Goal: Find contact information: Find contact information

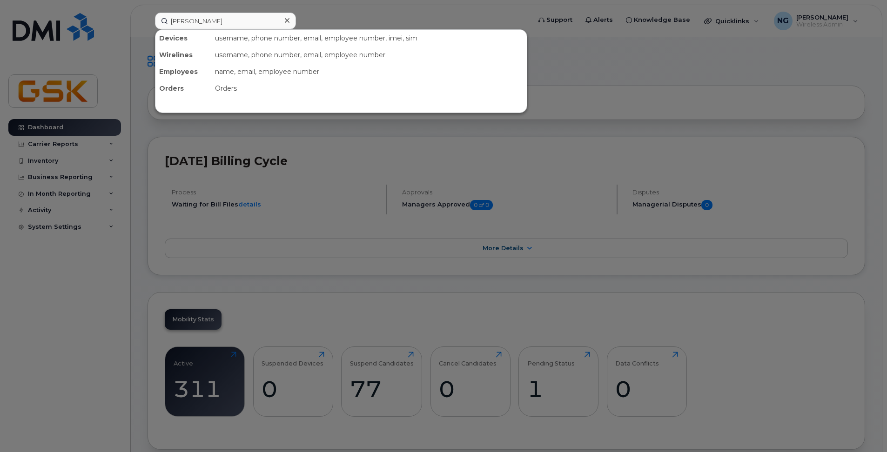
type input "[PERSON_NAME]"
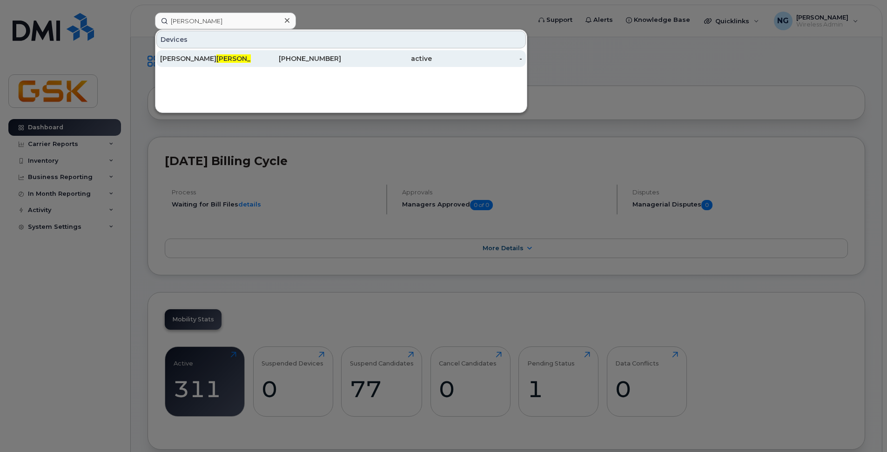
click at [268, 55] on div "[PHONE_NUMBER]" at bounding box center [296, 58] width 91 height 9
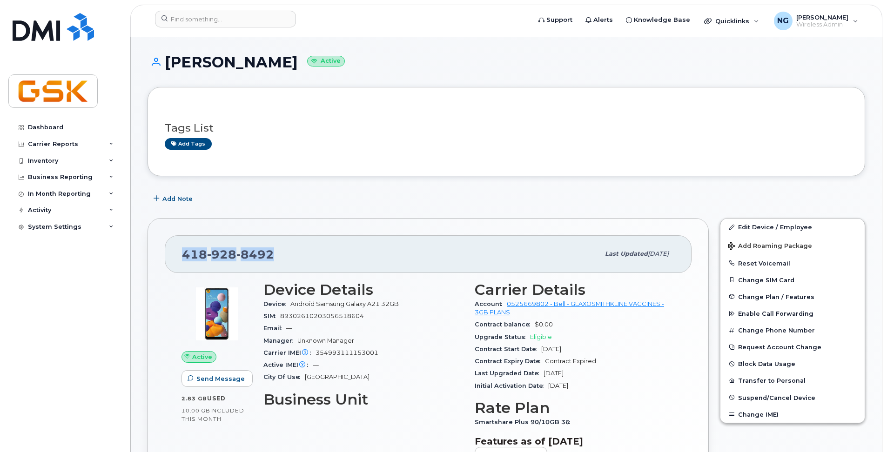
drag, startPoint x: 298, startPoint y: 255, endPoint x: 179, endPoint y: 252, distance: 119.2
click at [179, 252] on div "[PHONE_NUMBER] Last updated [DATE]" at bounding box center [428, 254] width 527 height 37
copy span "[PHONE_NUMBER]"
drag, startPoint x: 672, startPoint y: 97, endPoint x: 663, endPoint y: 94, distance: 9.9
click at [672, 97] on div "Tags List Add tags" at bounding box center [507, 131] width 718 height 89
